Goal: Information Seeking & Learning: Check status

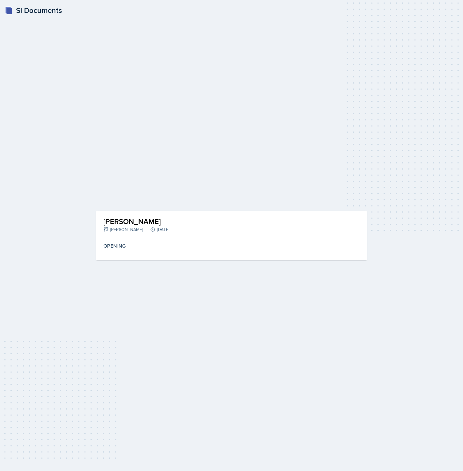
click at [64, 167] on div "SI Documents [PERSON_NAME] [PERSON_NAME] [DATE] Autosaving Opening Submit Docum…" at bounding box center [231, 235] width 463 height 471
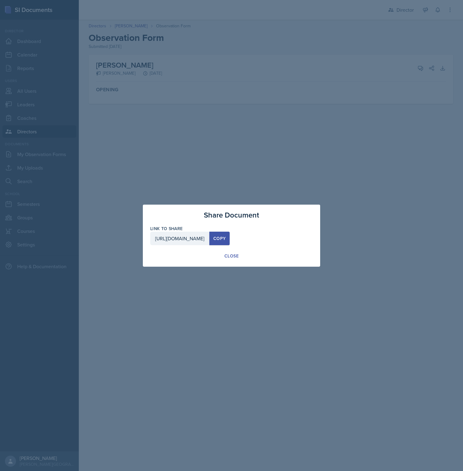
click at [127, 197] on div at bounding box center [231, 235] width 463 height 471
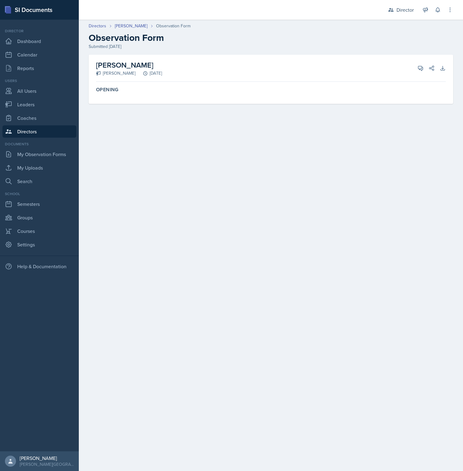
click at [126, 195] on main "Directors [PERSON_NAME] Observation Form Observation Form Submitted [DATE] [PER…" at bounding box center [271, 246] width 384 height 452
click at [34, 167] on link "My Uploads" at bounding box center [39, 168] width 74 height 12
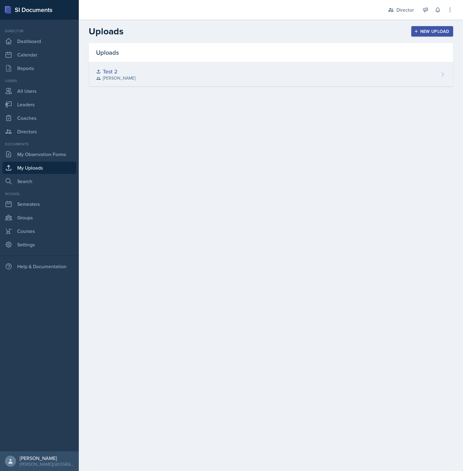
click at [141, 71] on div "Test 2 [PERSON_NAME]" at bounding box center [271, 74] width 364 height 24
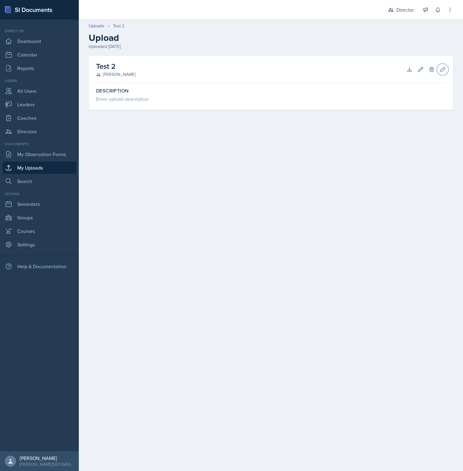
drag, startPoint x: 445, startPoint y: 68, endPoint x: 437, endPoint y: 49, distance: 20.9
click at [437, 49] on div "Uploads Test 2 Upload Uploaded [DATE] Test 2 [PERSON_NAME] Download Edit Delete…" at bounding box center [271, 71] width 384 height 108
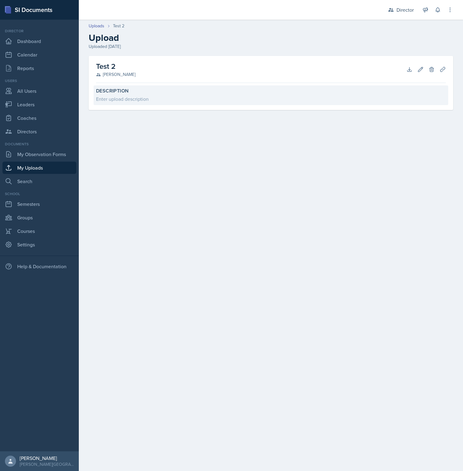
click at [405, 91] on label "Description" at bounding box center [270, 91] width 349 height 6
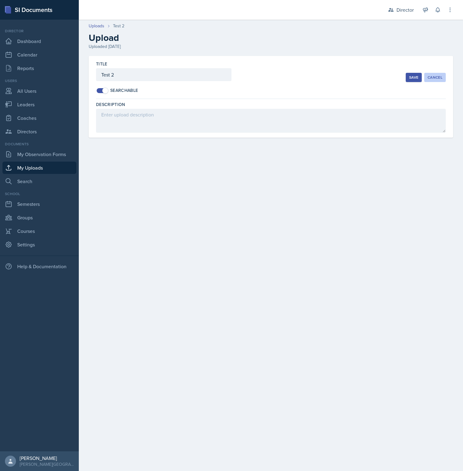
click at [428, 78] on div "Cancel" at bounding box center [434, 77] width 15 height 5
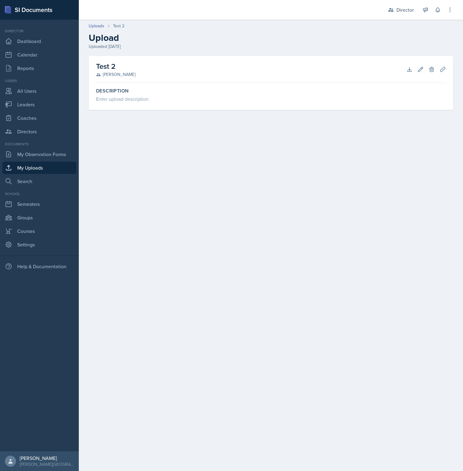
click at [219, 37] on h2 "Upload" at bounding box center [271, 37] width 364 height 11
click at [451, 11] on icon at bounding box center [450, 10] width 6 height 6
click at [287, 36] on h2 "Upload" at bounding box center [271, 37] width 364 height 11
click at [40, 66] on link "Reports" at bounding box center [39, 68] width 74 height 12
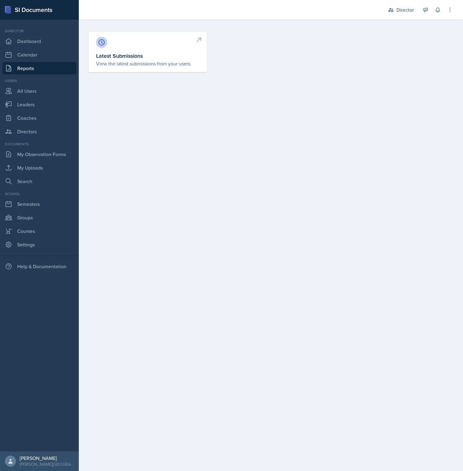
click at [125, 56] on h3 "Latest Submissions" at bounding box center [147, 56] width 103 height 8
select select "1"
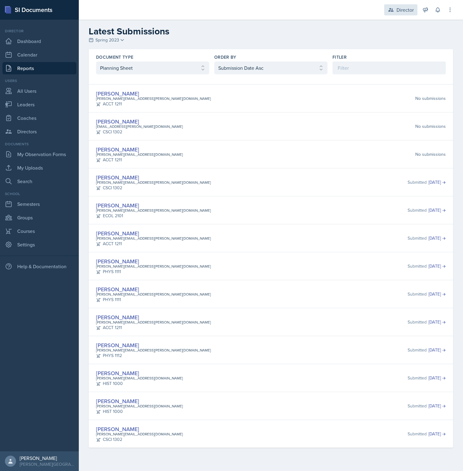
click at [402, 10] on div "Director" at bounding box center [404, 9] width 17 height 7
click at [396, 38] on div "Coach" at bounding box center [392, 37] width 39 height 7
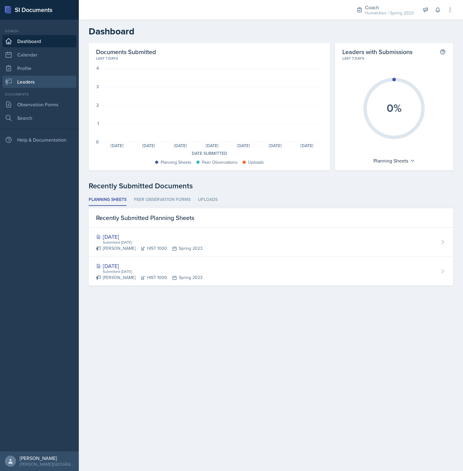
click at [38, 83] on link "Leaders" at bounding box center [39, 82] width 74 height 12
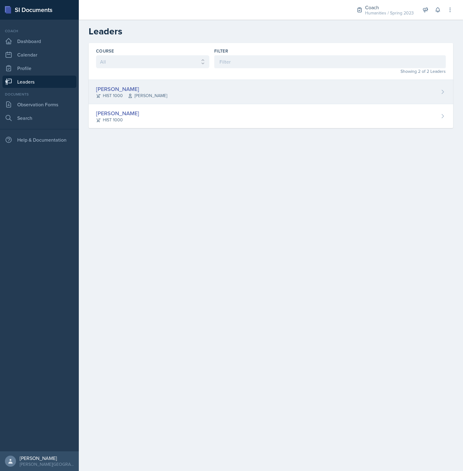
click at [139, 92] on div "Nathan Cardiff" at bounding box center [131, 89] width 71 height 8
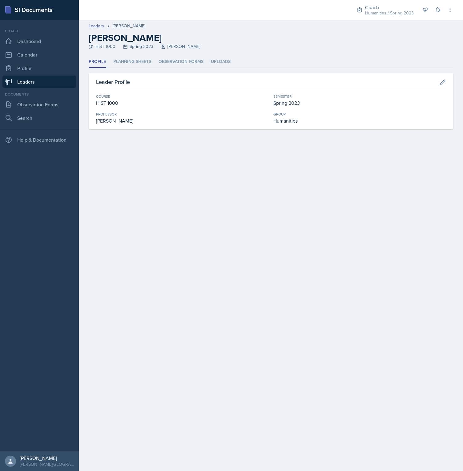
click at [181, 138] on div "Profile Planning Sheets Observation Forms Uploads Profile Planning Sheets Obser…" at bounding box center [271, 100] width 384 height 88
click at [9, 119] on icon at bounding box center [8, 117] width 7 height 7
select select "all"
select select "1"
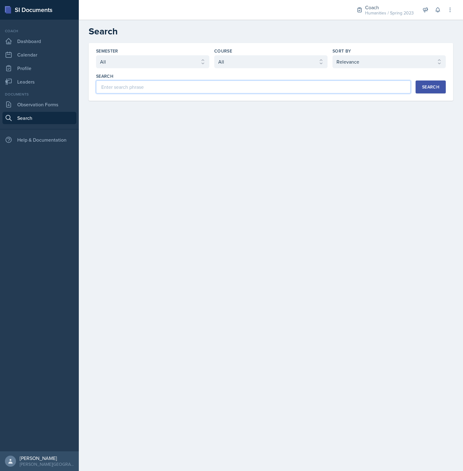
click at [143, 86] on input at bounding box center [253, 87] width 314 height 13
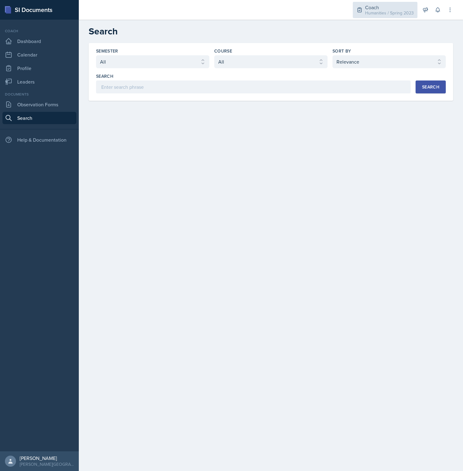
click at [378, 6] on div "Coach" at bounding box center [389, 7] width 49 height 7
click at [378, 26] on div "Director" at bounding box center [381, 27] width 17 height 7
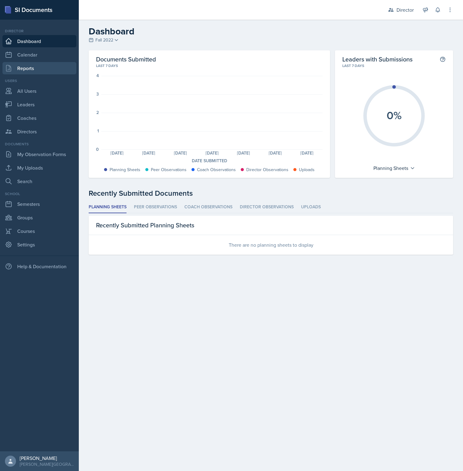
click at [42, 63] on link "Reports" at bounding box center [39, 68] width 74 height 12
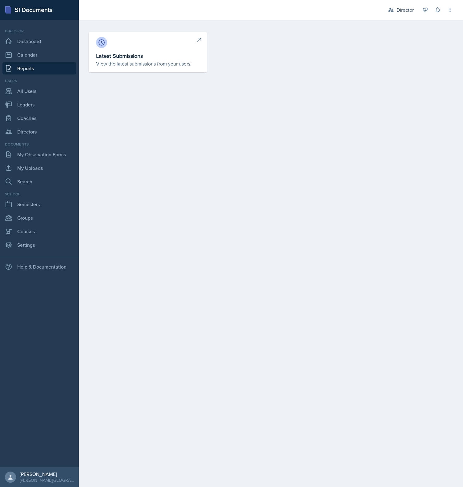
click at [121, 58] on h3 "Latest Submissions" at bounding box center [147, 56] width 103 height 8
select select "1"
